Goal: Information Seeking & Learning: Check status

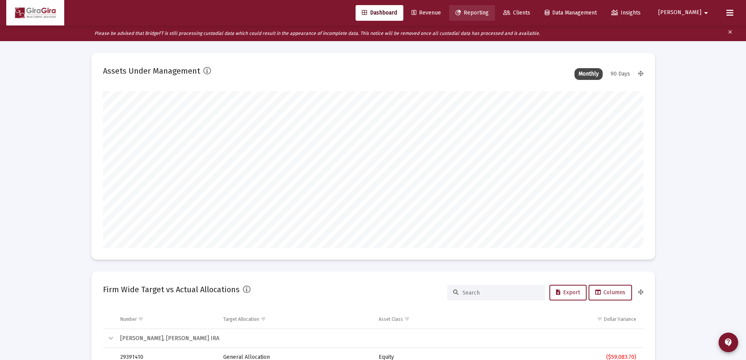
click at [489, 13] on span "Reporting" at bounding box center [471, 12] width 33 height 7
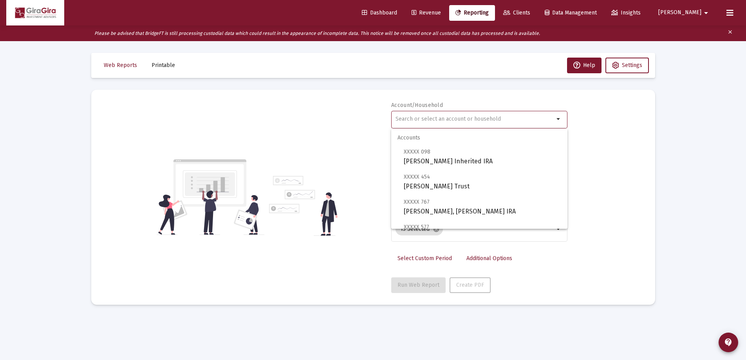
click at [401, 119] on input "text" at bounding box center [474, 119] width 159 height 6
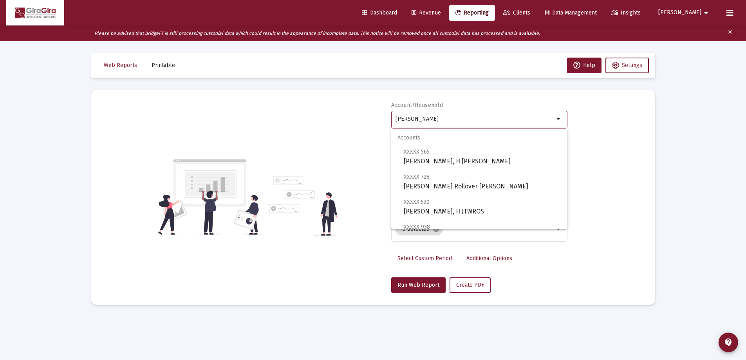
scroll to position [39, 0]
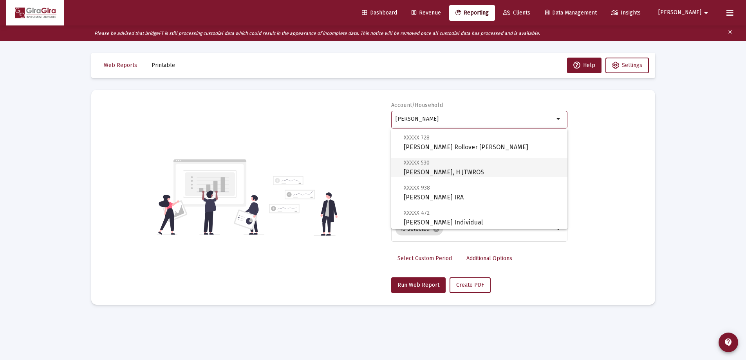
click at [421, 167] on span "XXXXX 530 [PERSON_NAME], H JTWROS" at bounding box center [482, 167] width 157 height 19
type input "[PERSON_NAME], H JTWROS"
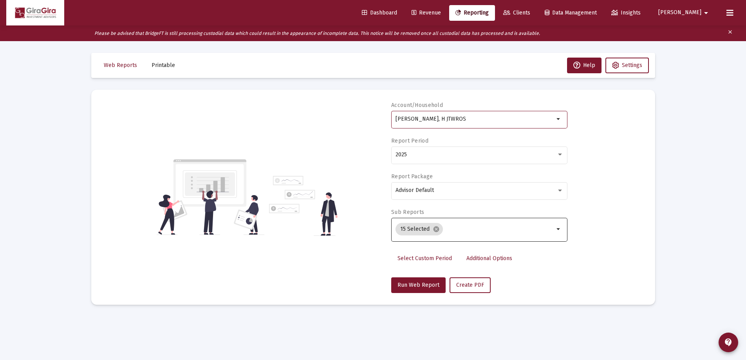
scroll to position [16, 0]
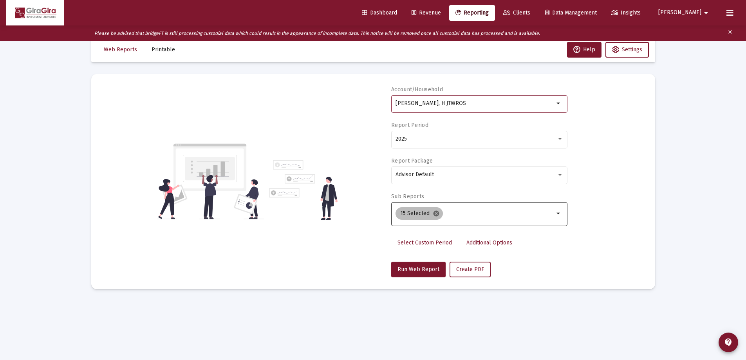
click at [436, 213] on mat-icon "cancel" at bounding box center [436, 213] width 7 height 7
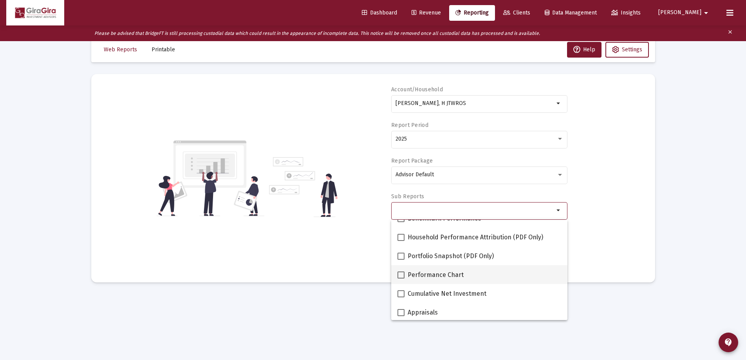
scroll to position [78, 0]
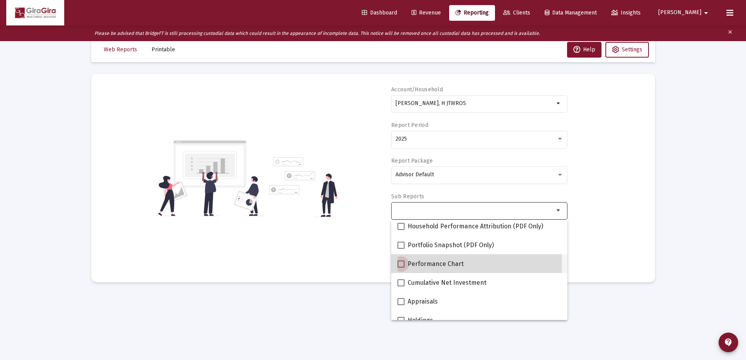
click at [402, 263] on span at bounding box center [400, 263] width 7 height 7
click at [401, 267] on input "Performance Chart" at bounding box center [401, 267] width 0 height 0
checkbox input "true"
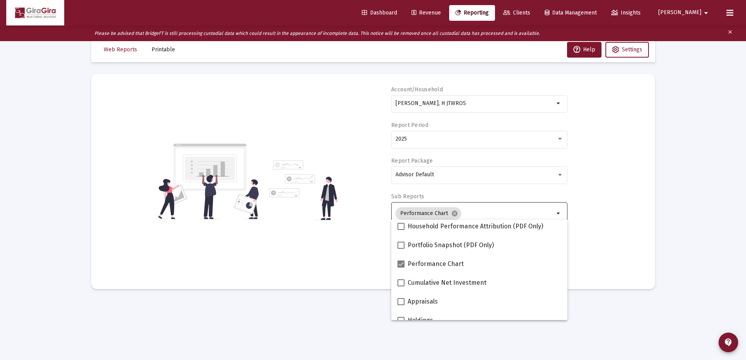
click at [587, 227] on div "Account/Household [PERSON_NAME], H JTWROS arrow_drop_down Report Period 2025 Re…" at bounding box center [373, 181] width 540 height 191
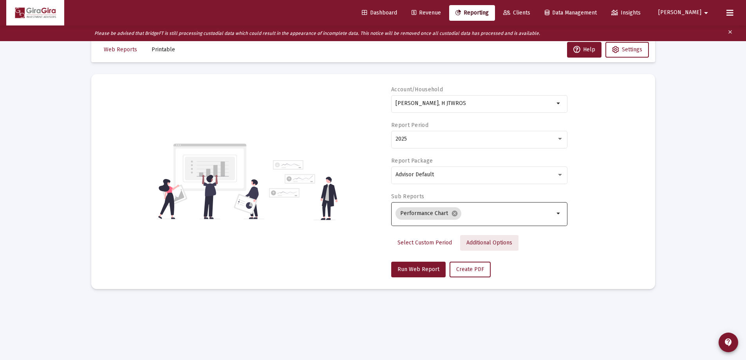
click at [477, 243] on span "Additional Options" at bounding box center [489, 242] width 46 height 7
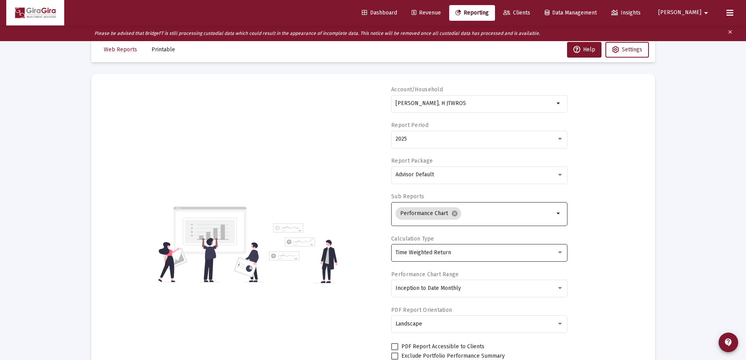
click at [441, 253] on span "Time Weighted Return" at bounding box center [423, 252] width 56 height 7
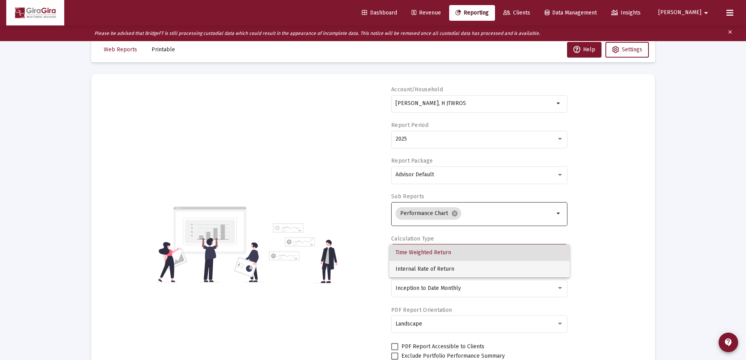
click at [439, 269] on span "Internal Rate of Return" at bounding box center [479, 269] width 168 height 16
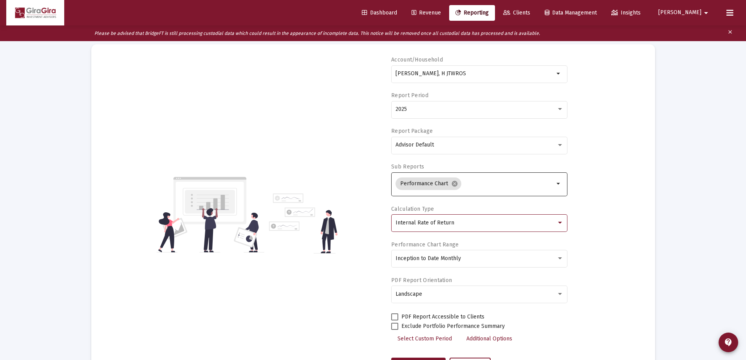
scroll to position [82, 0]
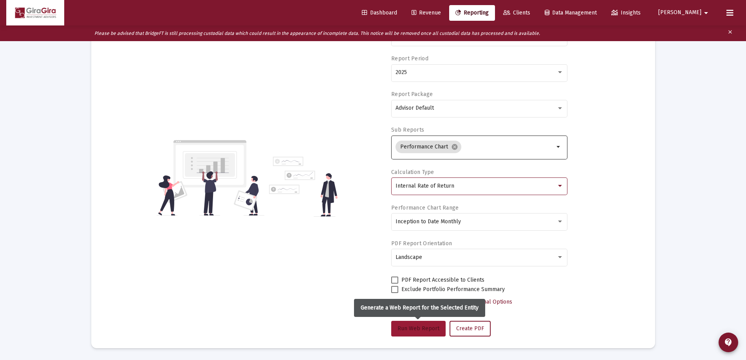
click at [411, 324] on button "Run Web Report" at bounding box center [418, 329] width 54 height 16
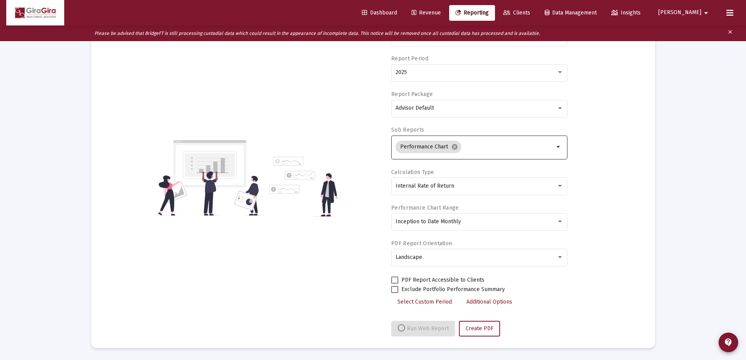
select select "View all"
